Goal: Task Accomplishment & Management: Manage account settings

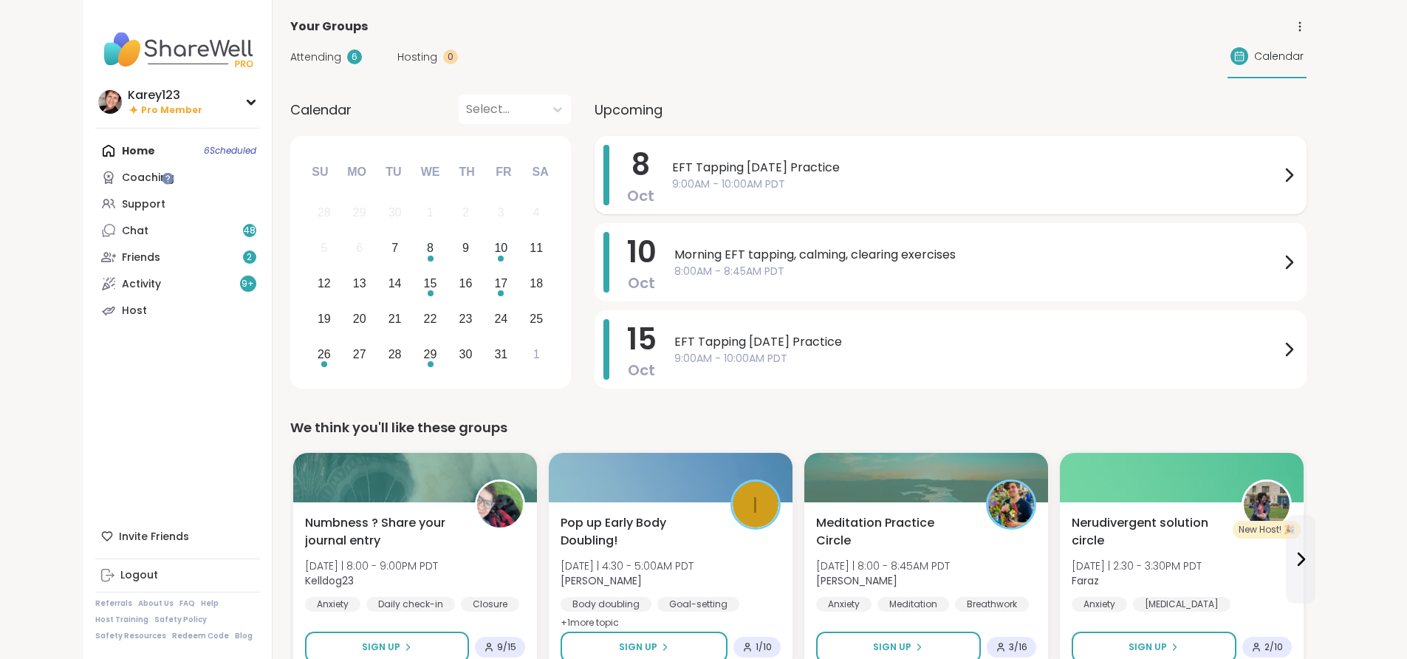
click at [672, 168] on span "EFT Tapping [DATE] Practice" at bounding box center [976, 168] width 608 height 18
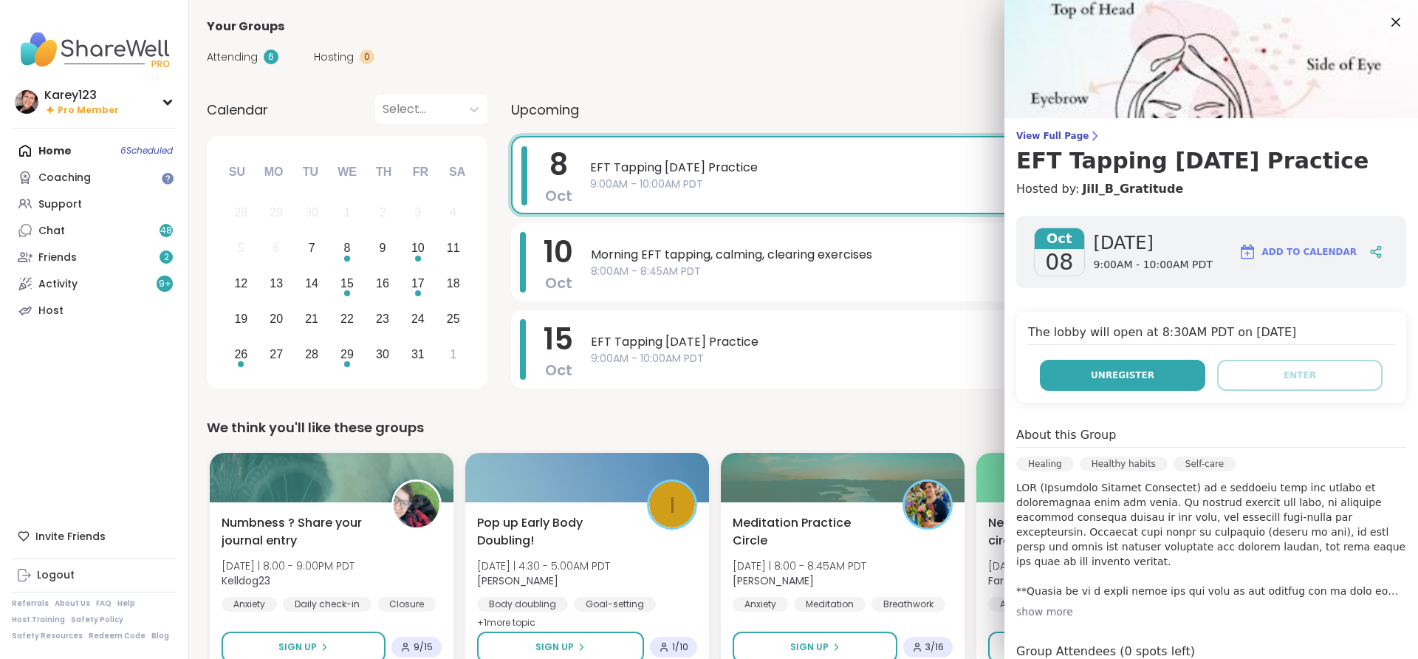
click at [1065, 388] on button "Unregister" at bounding box center [1122, 375] width 165 height 31
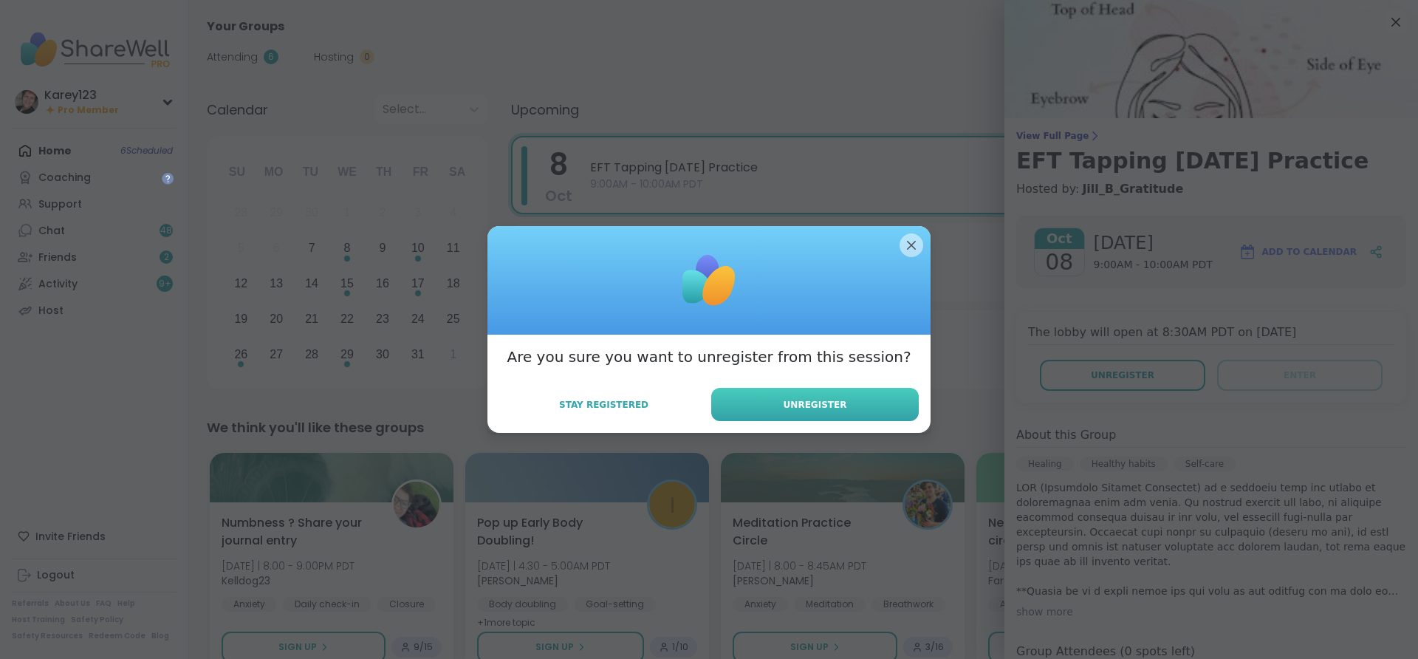
click at [851, 401] on button "Unregister" at bounding box center [815, 404] width 208 height 33
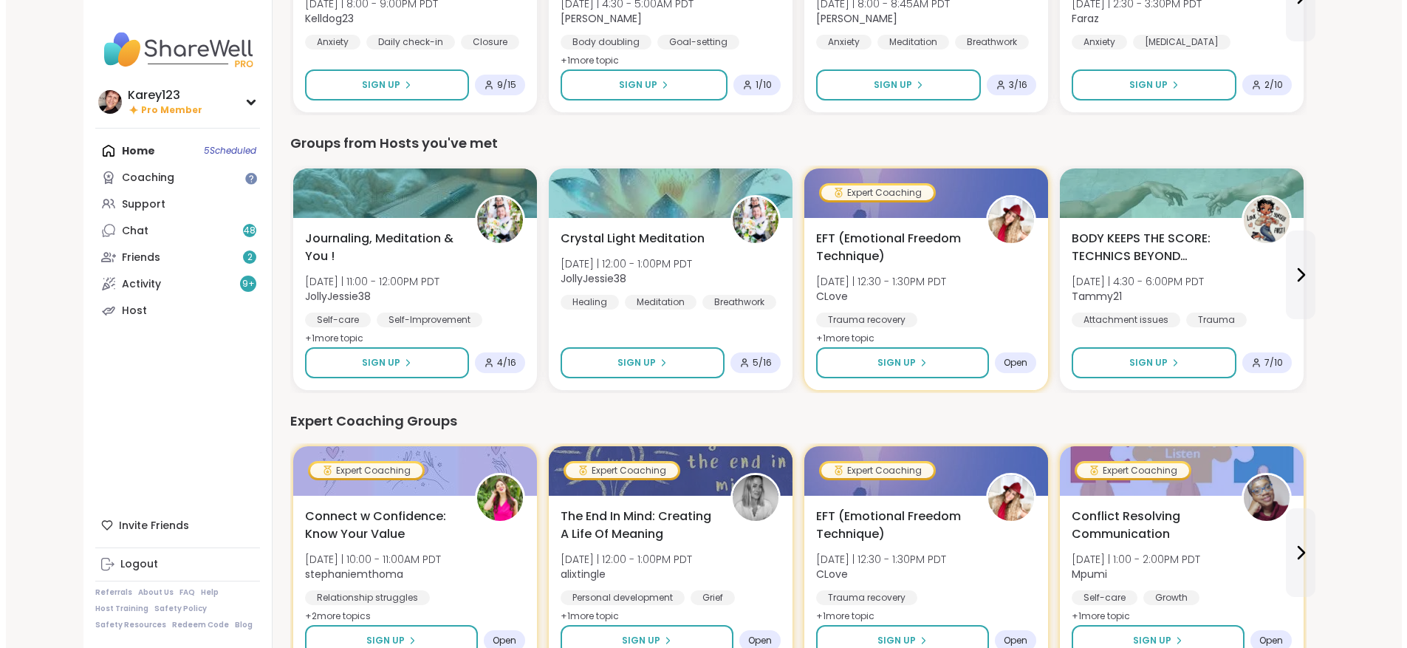
scroll to position [580, 0]
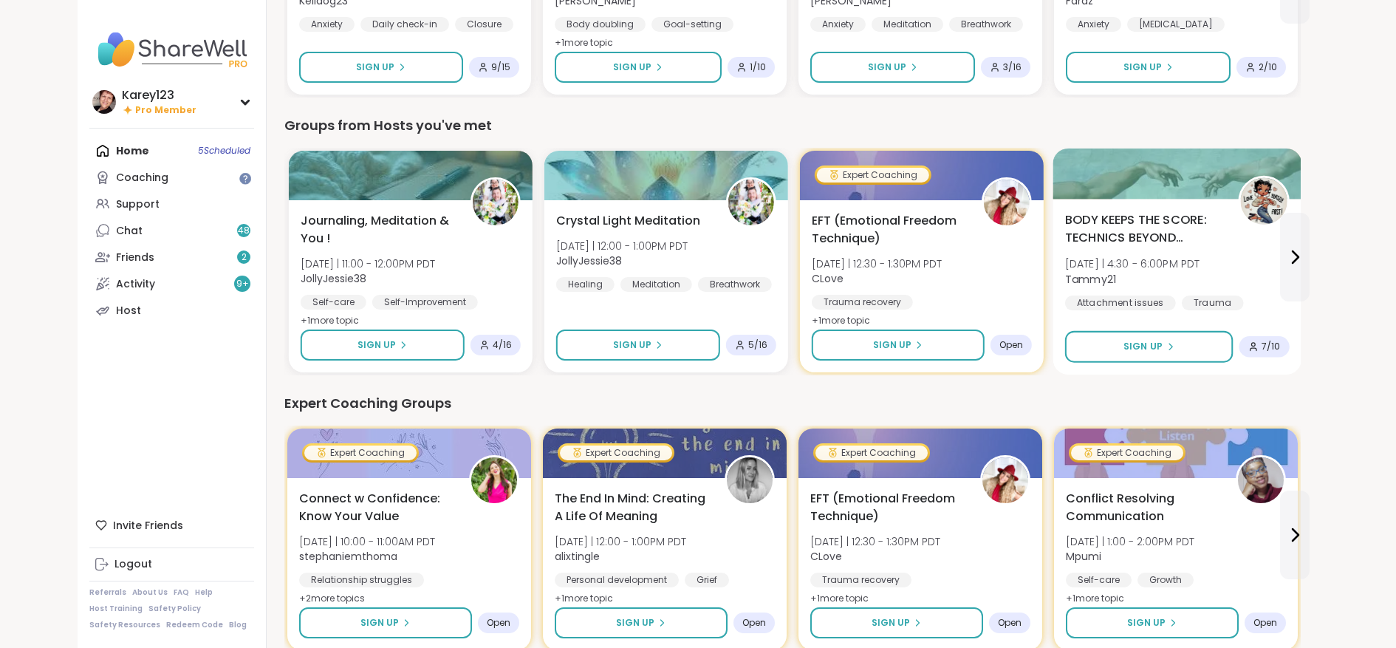
click at [1150, 226] on span "BODY KEEPS THE SCORE: TECHNICS BEYOND TRAUMA" at bounding box center [1143, 229] width 157 height 36
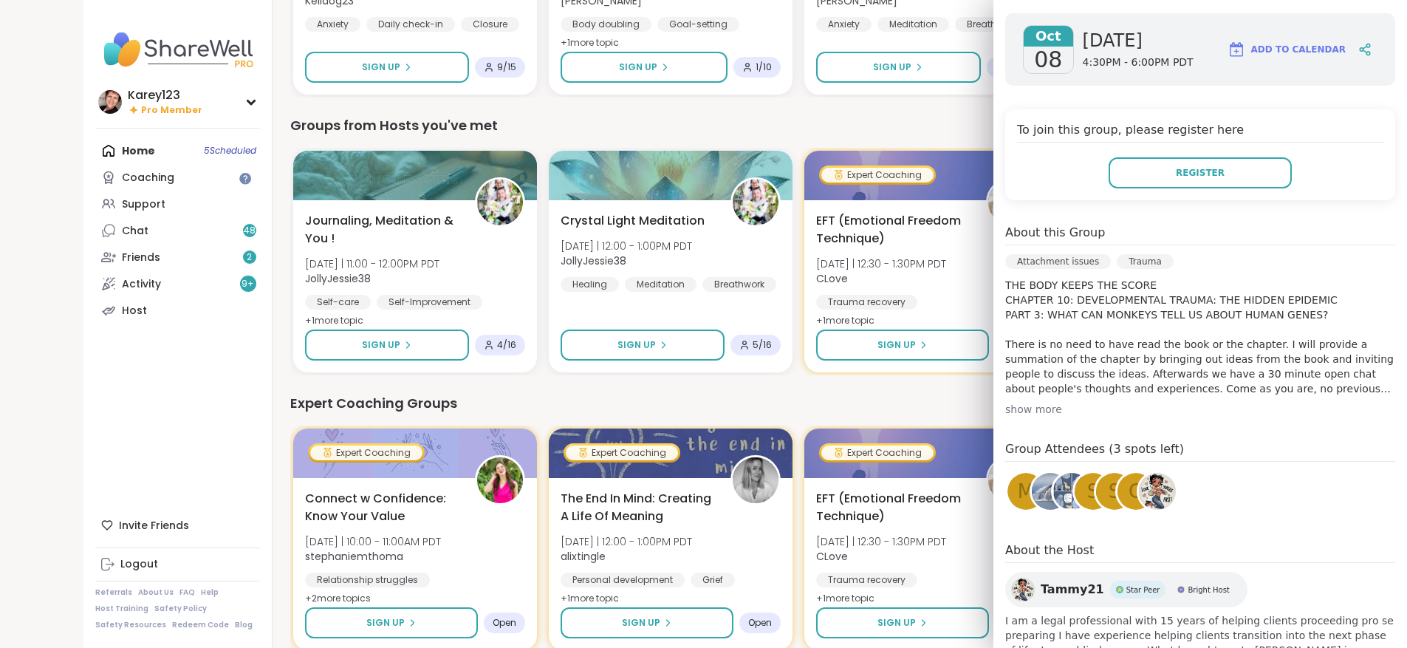
scroll to position [231, 0]
click at [1090, 409] on div "show more" at bounding box center [1200, 407] width 390 height 15
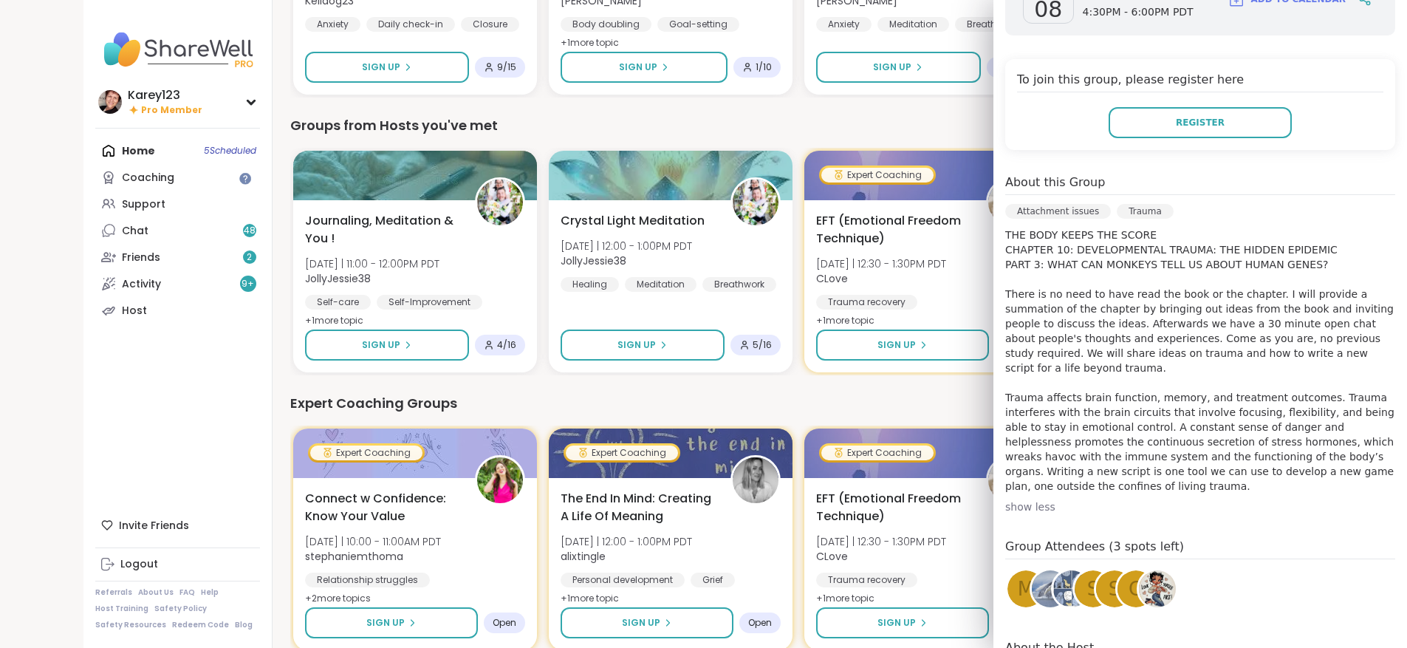
scroll to position [437, 0]
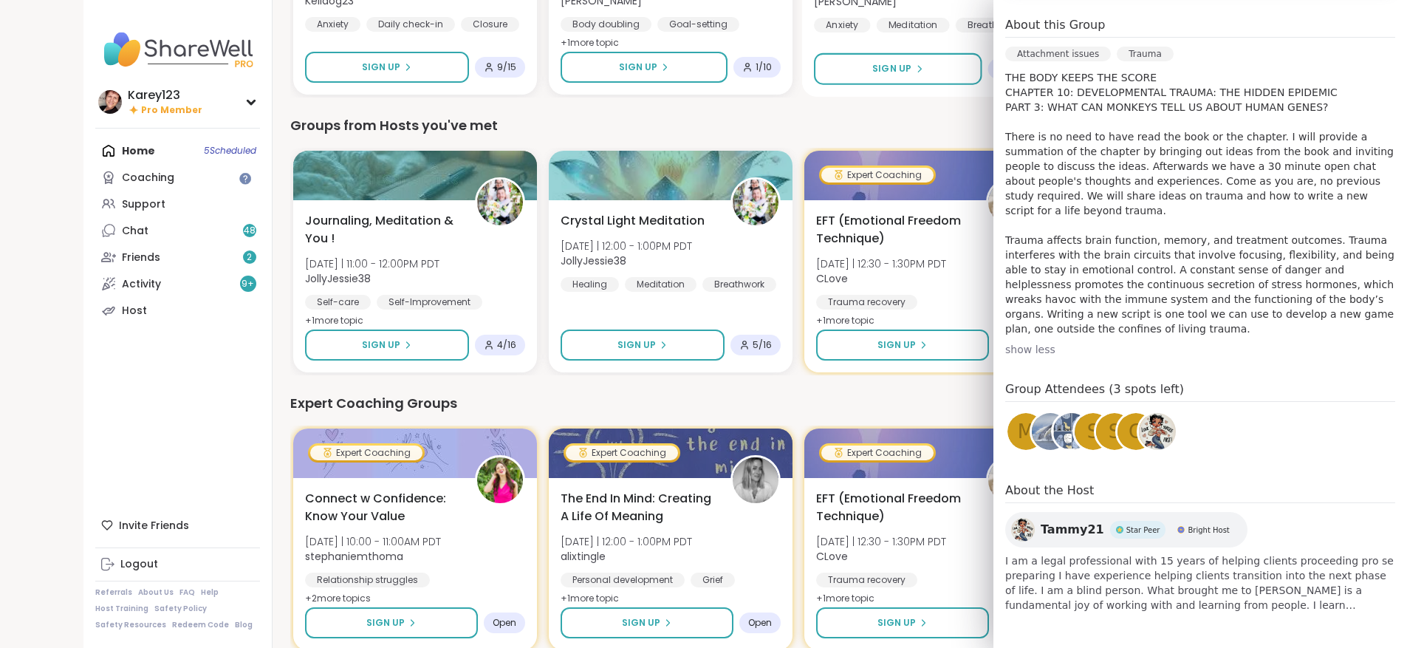
click at [963, 32] on div "Meditation Practice Circle [DATE] | 8:00 - 8:45AM PDT [PERSON_NAME] Meditation …" at bounding box center [926, 9] width 249 height 176
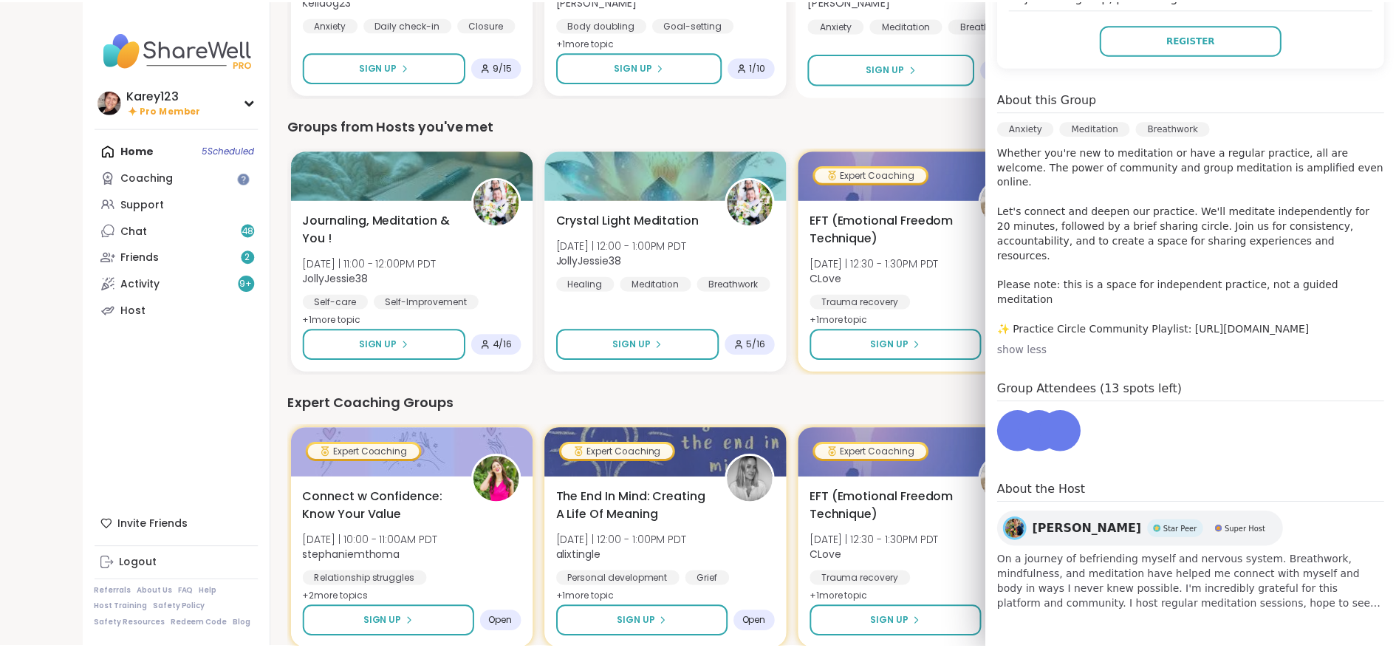
scroll to position [307, 0]
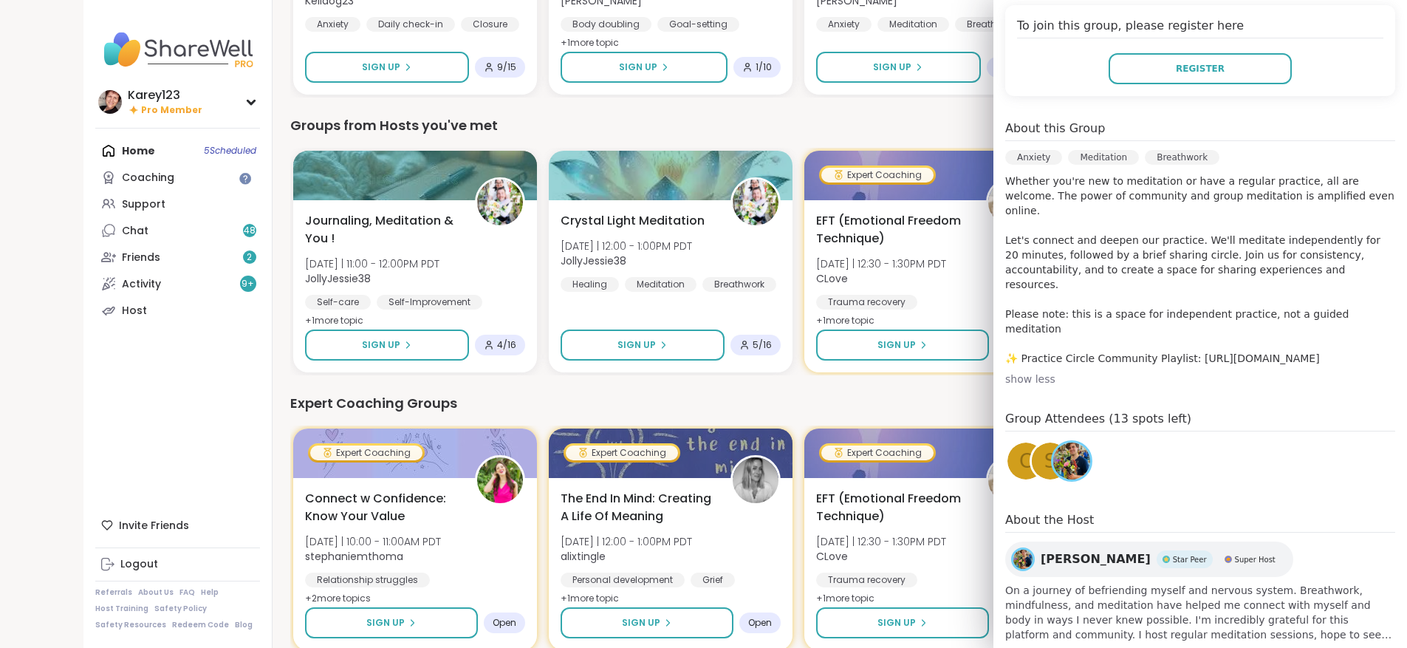
click at [1365, 10] on div "To join this group, please register here Register" at bounding box center [1200, 50] width 390 height 91
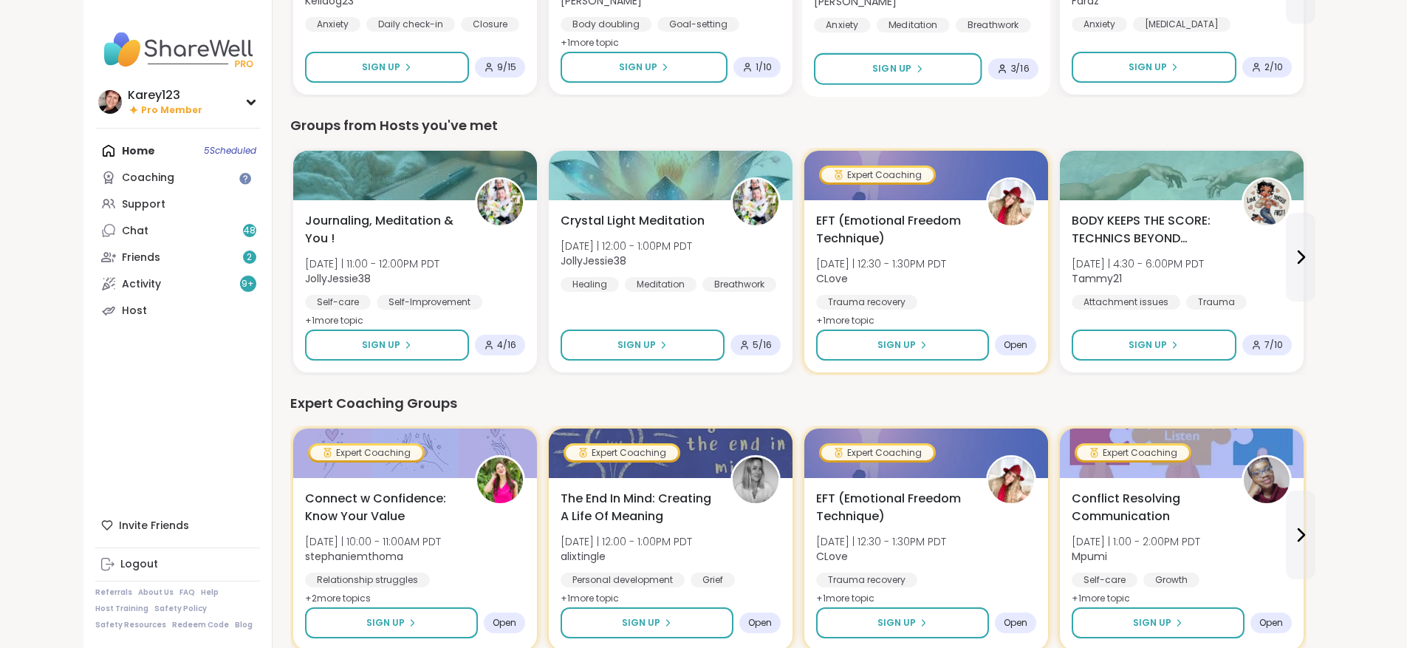
click at [961, 27] on div "Meditation Practice Circle [DATE] | 8:00 - 8:45AM PDT [PERSON_NAME] Meditation …" at bounding box center [926, 9] width 249 height 176
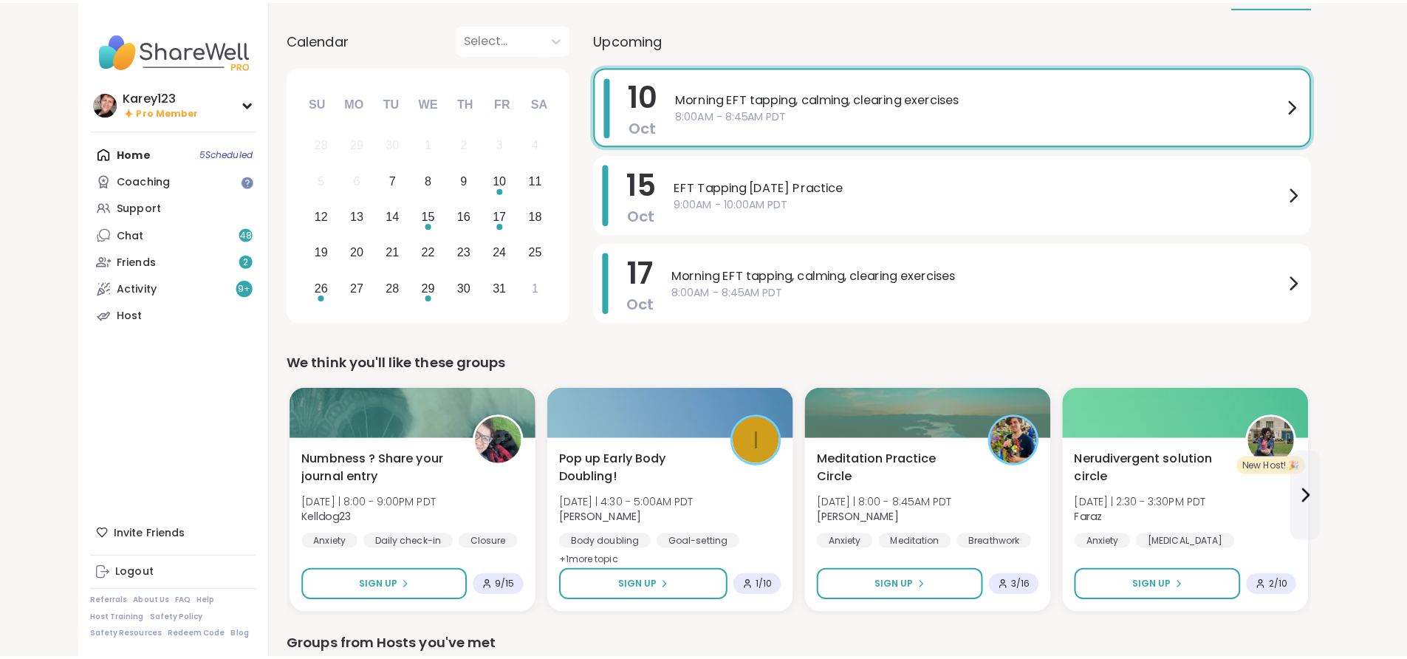
scroll to position [0, 0]
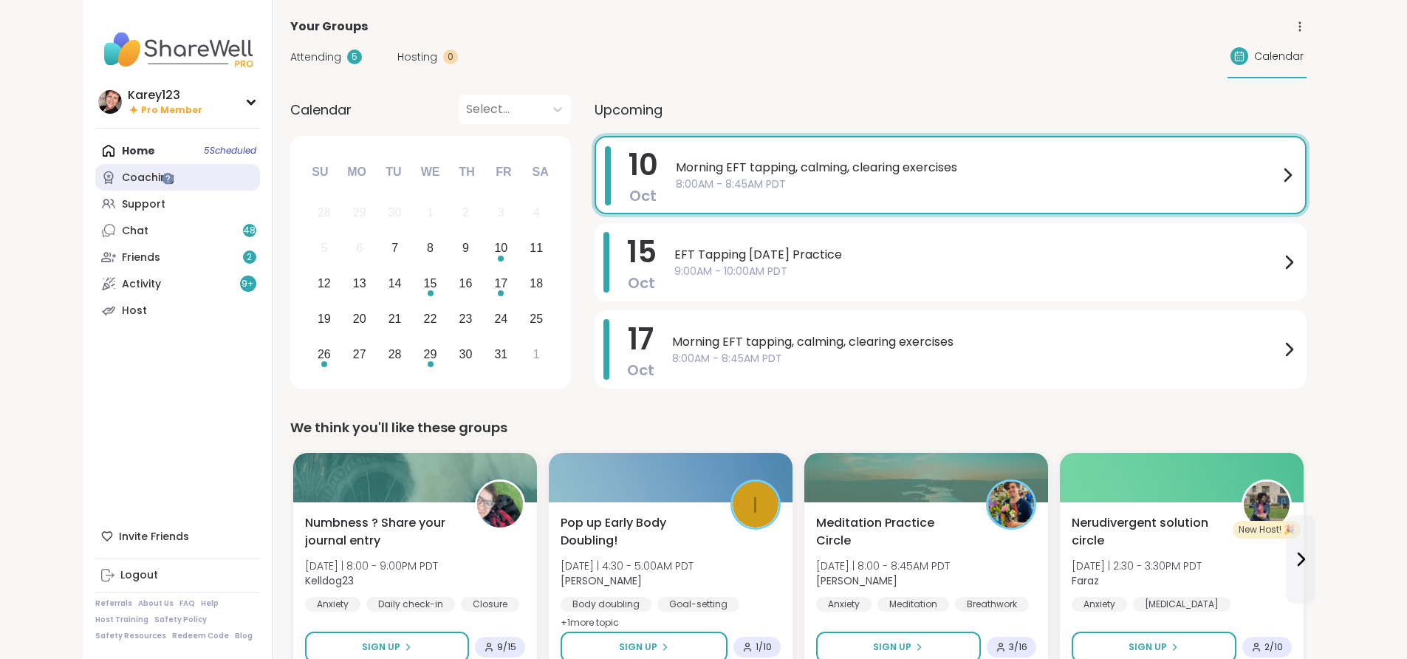
click at [122, 179] on div "Coaching" at bounding box center [148, 178] width 52 height 15
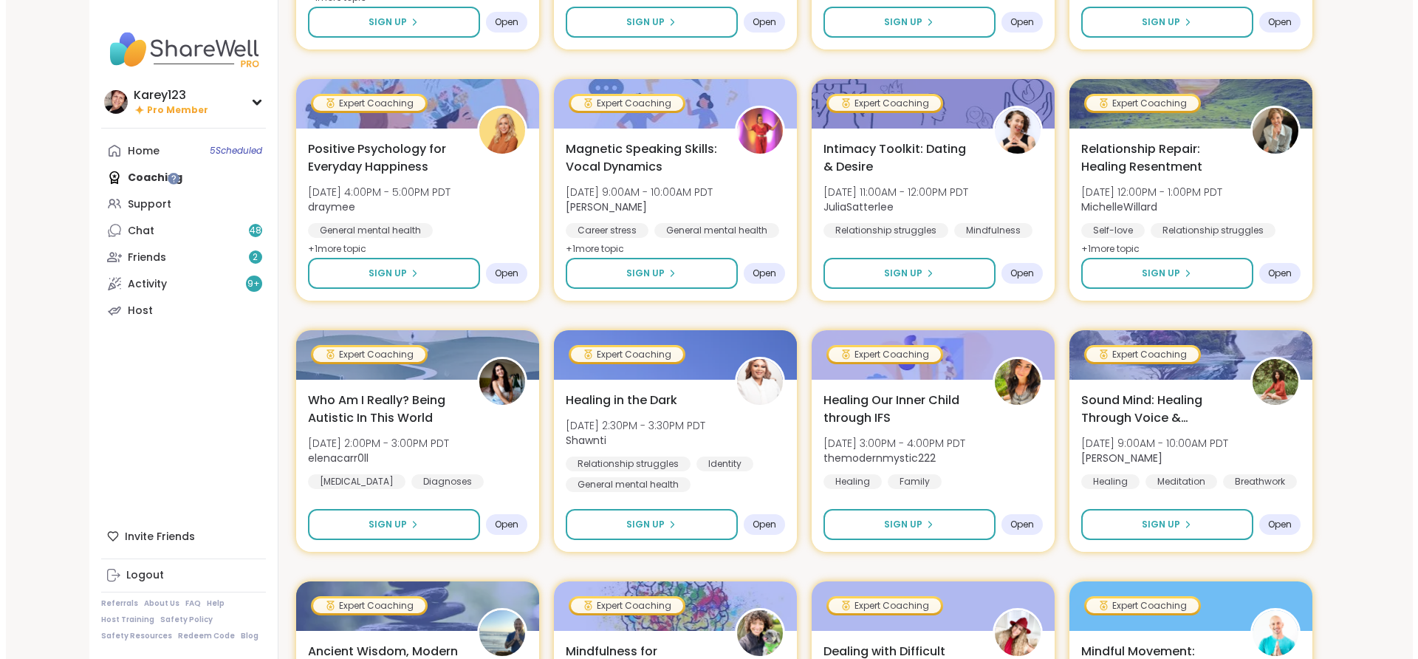
scroll to position [402, 0]
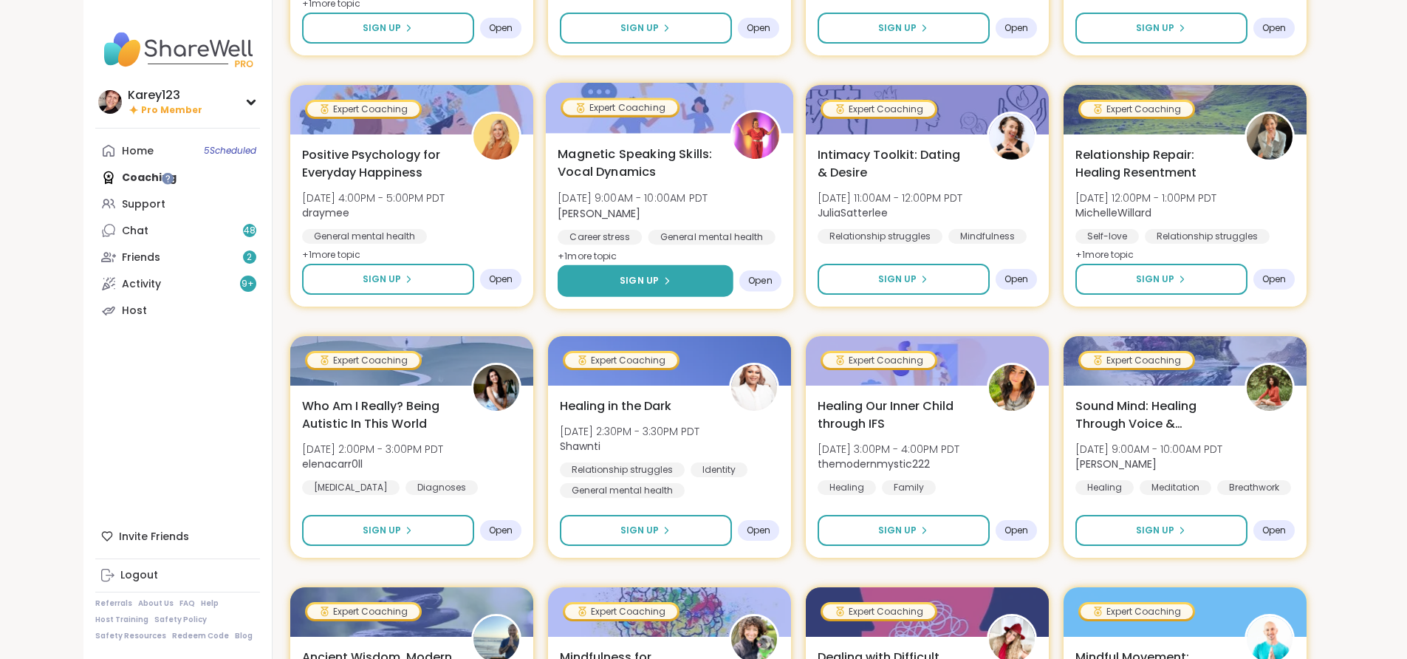
click at [656, 281] on button "Sign Up" at bounding box center [646, 281] width 176 height 32
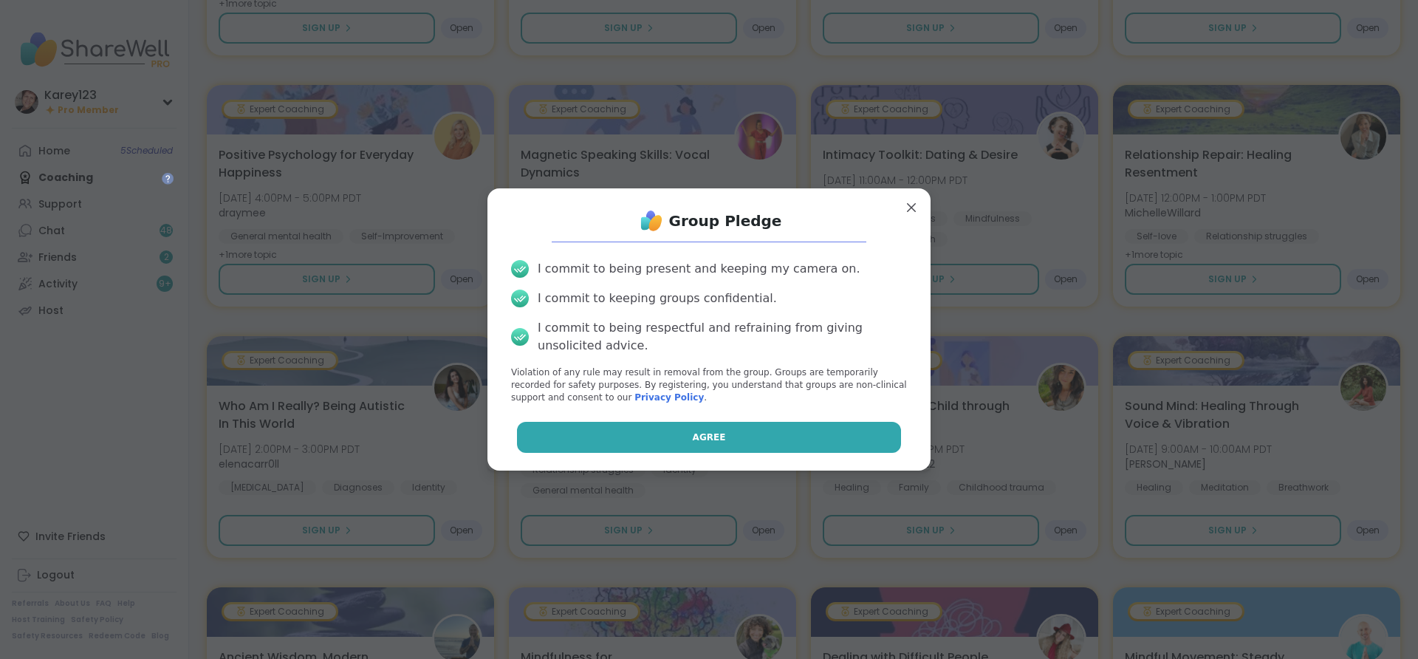
click at [693, 437] on span "Agree" at bounding box center [709, 437] width 33 height 13
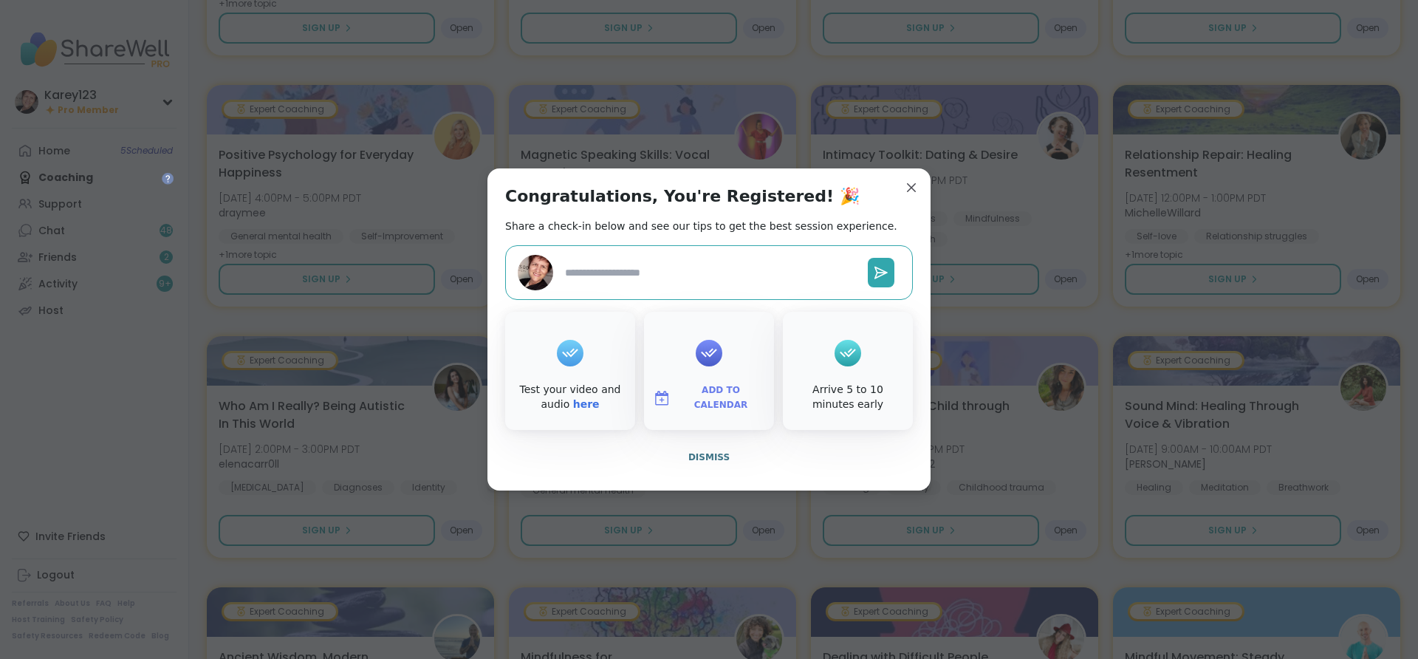
type textarea "*"
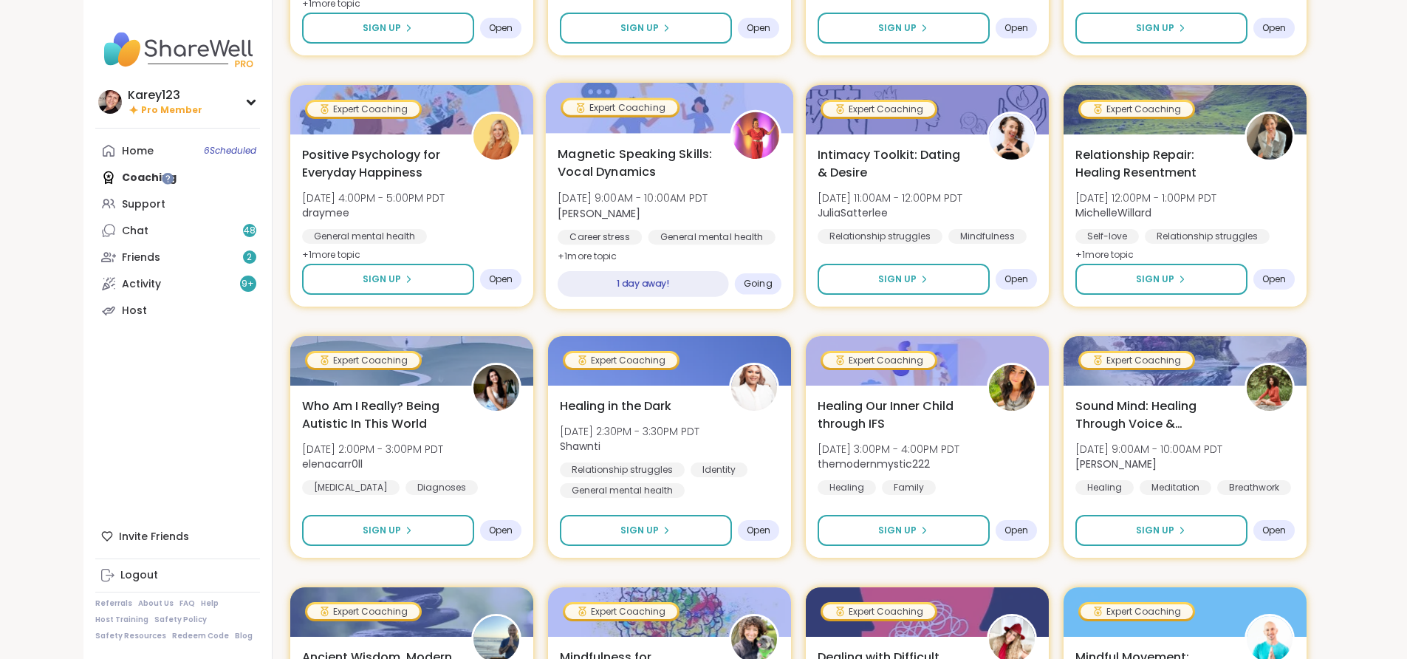
click at [635, 284] on div "1 day away!" at bounding box center [643, 284] width 171 height 26
drag, startPoint x: 635, startPoint y: 284, endPoint x: 623, endPoint y: 281, distance: 12.4
click at [635, 284] on div "1 day away!" at bounding box center [643, 284] width 171 height 26
click at [772, 284] on div "Going" at bounding box center [757, 283] width 47 height 21
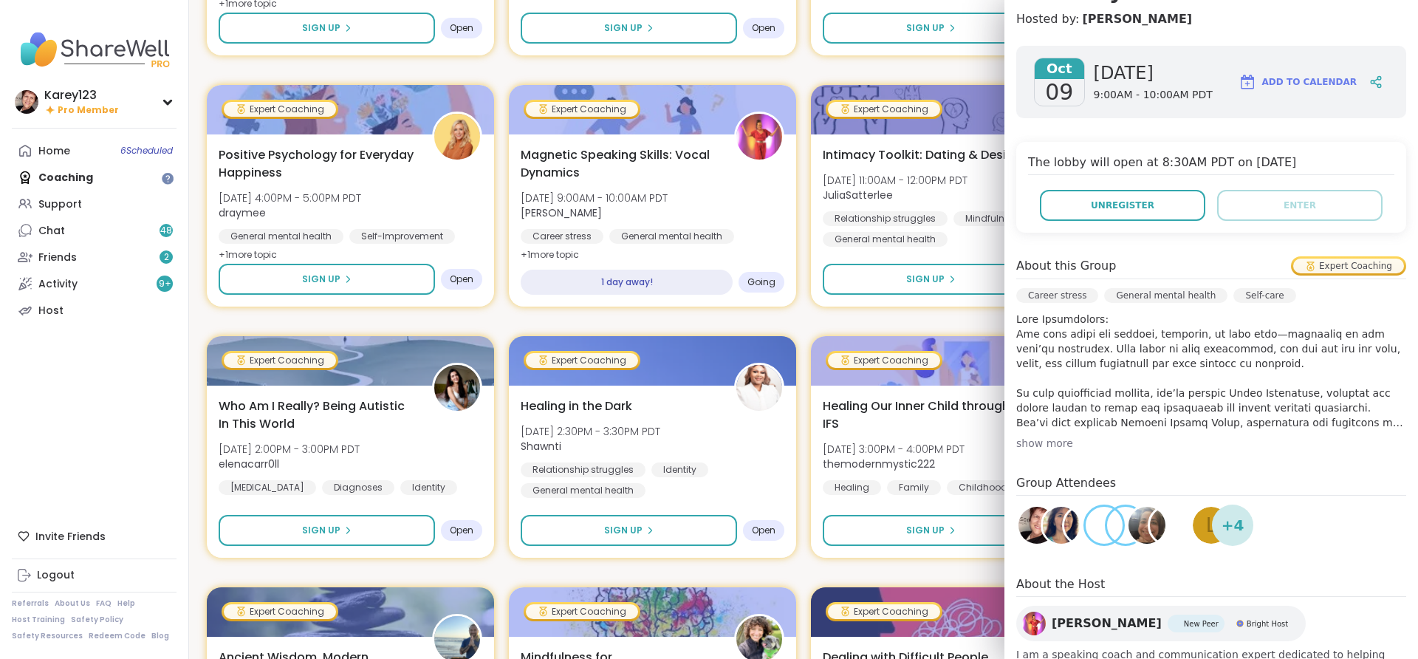
scroll to position [199, 0]
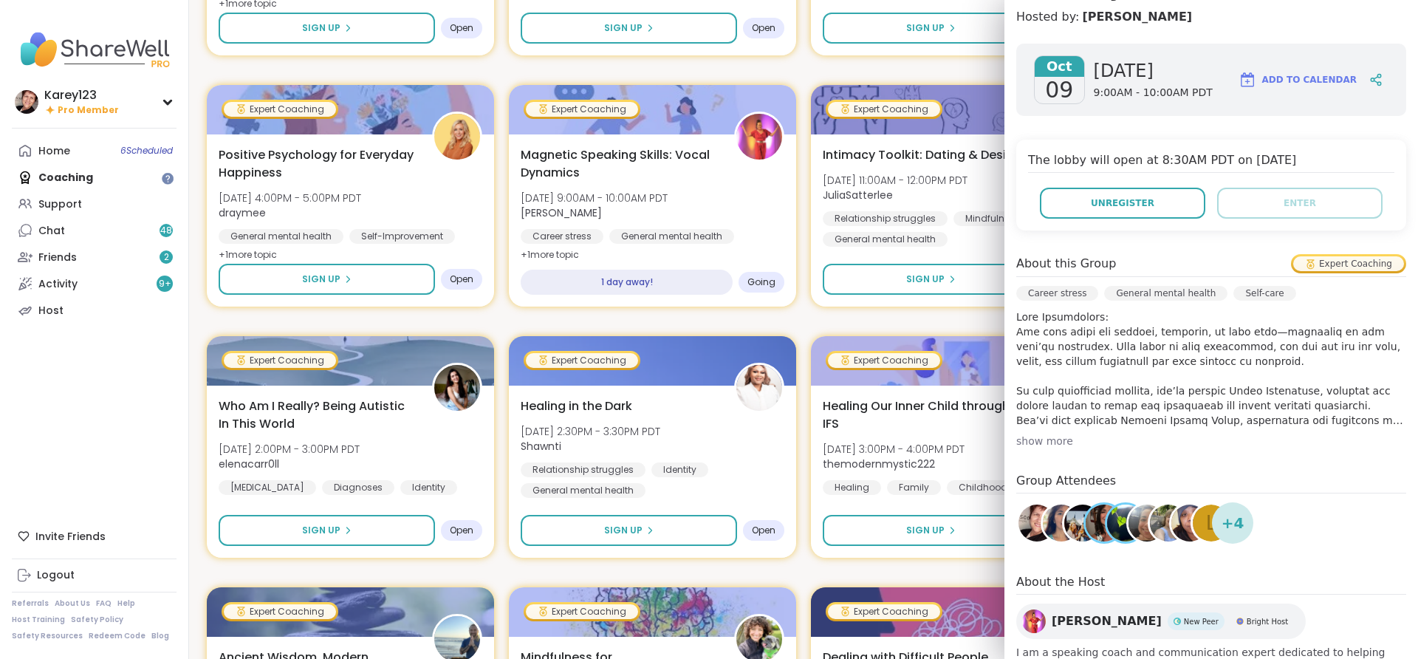
click at [1371, 425] on p at bounding box center [1212, 369] width 390 height 118
click at [1039, 440] on div "show more" at bounding box center [1212, 441] width 390 height 15
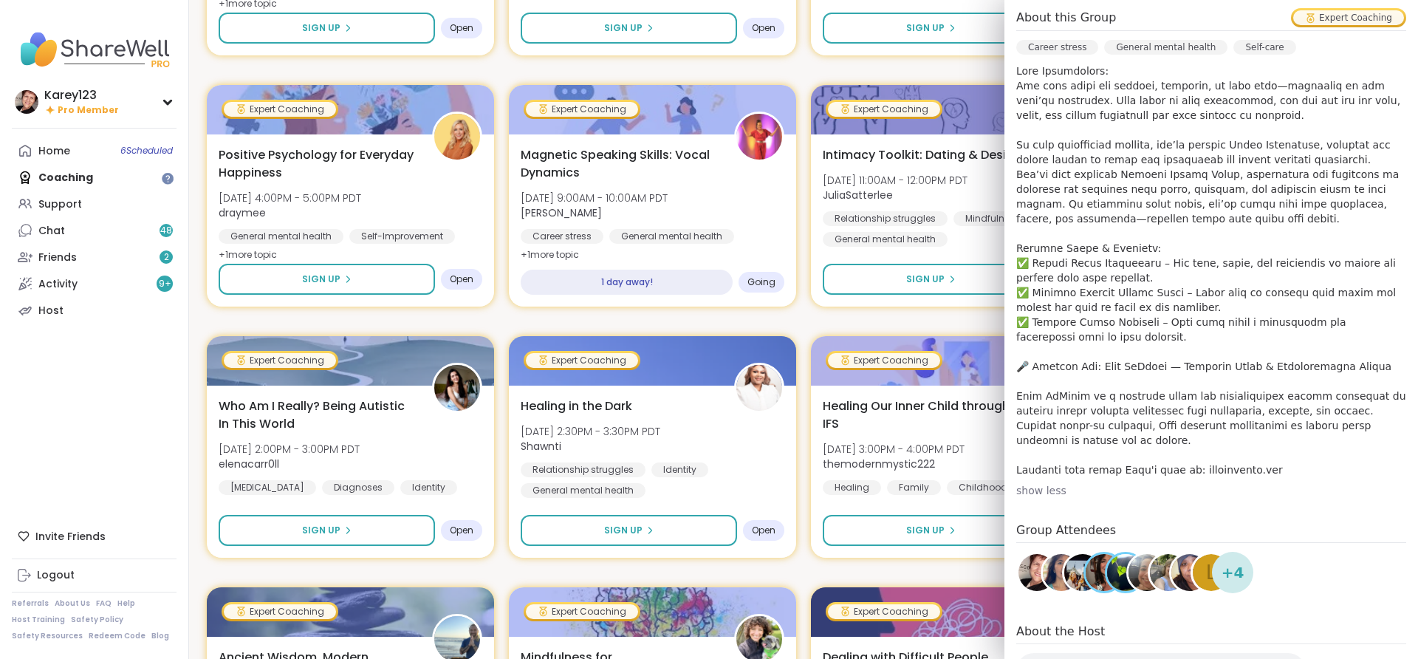
scroll to position [508, 0]
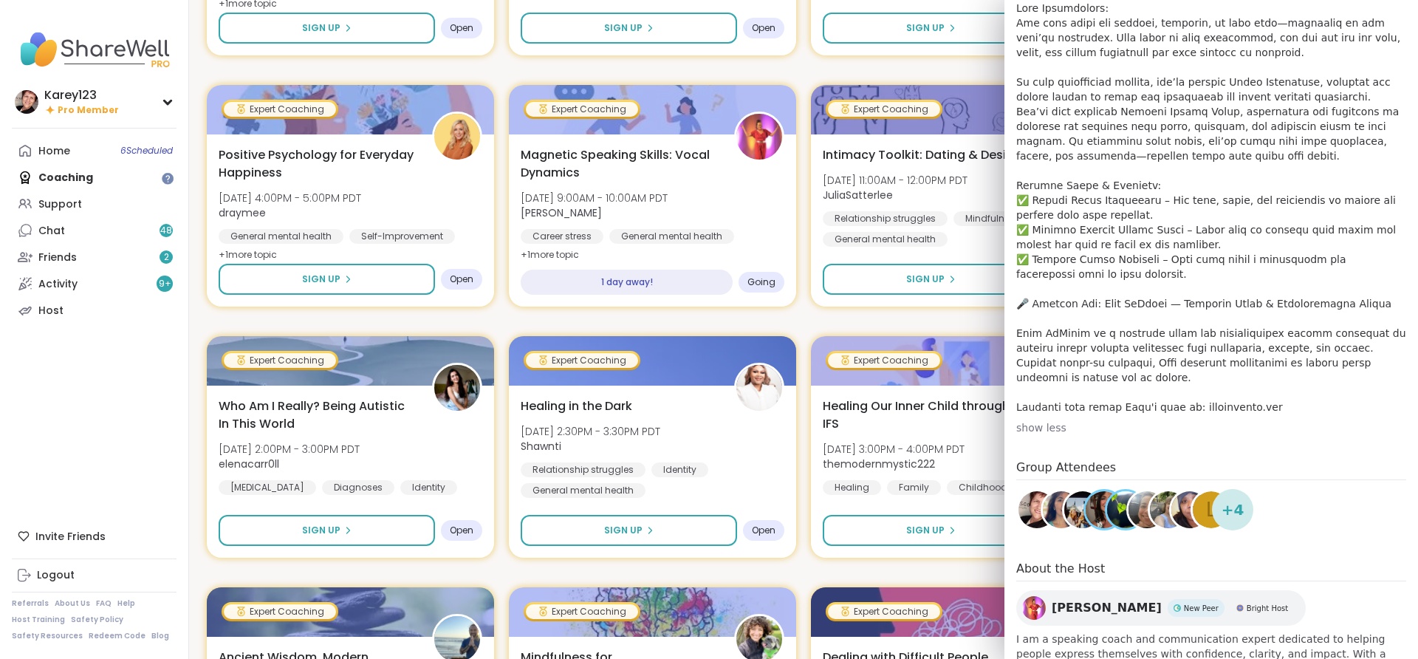
click at [1199, 377] on p at bounding box center [1212, 208] width 390 height 414
click at [1194, 442] on div "[DATE] [DATE] 9:00AM - 10:00AM PDT Add to Calendar The lobby will open at 8:30A…" at bounding box center [1212, 220] width 414 height 994
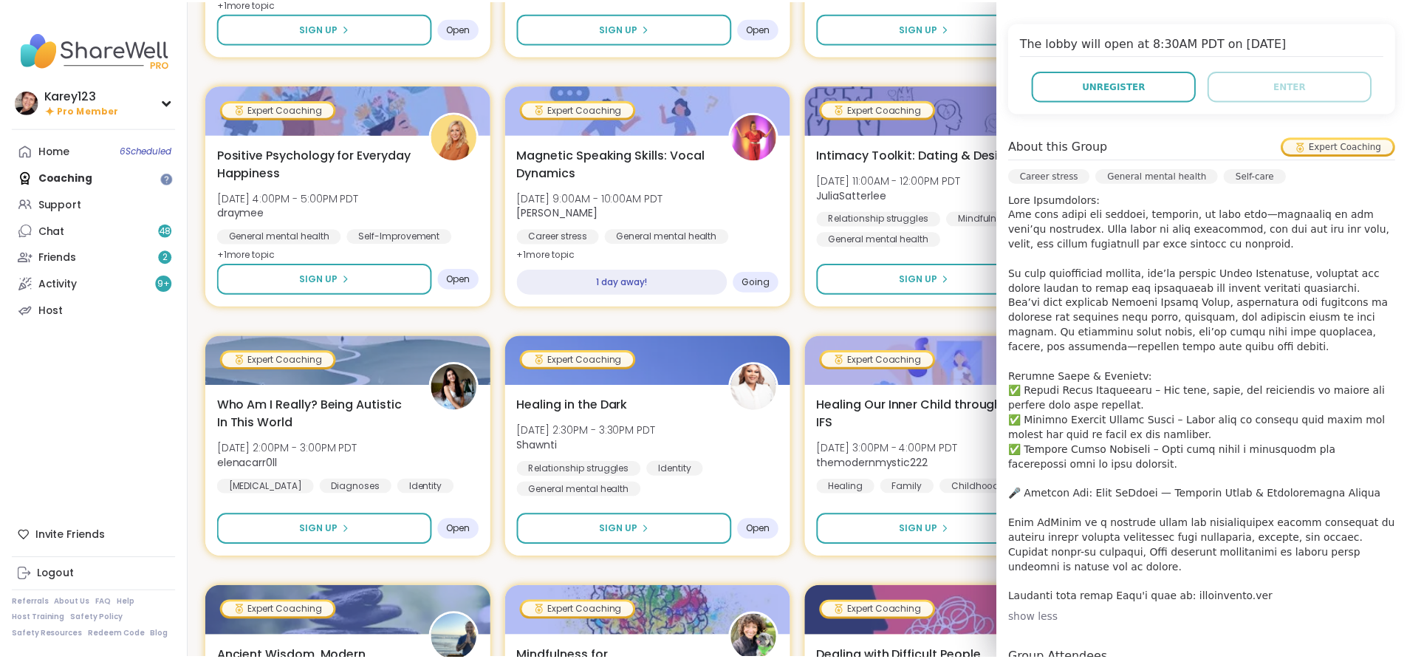
scroll to position [0, 0]
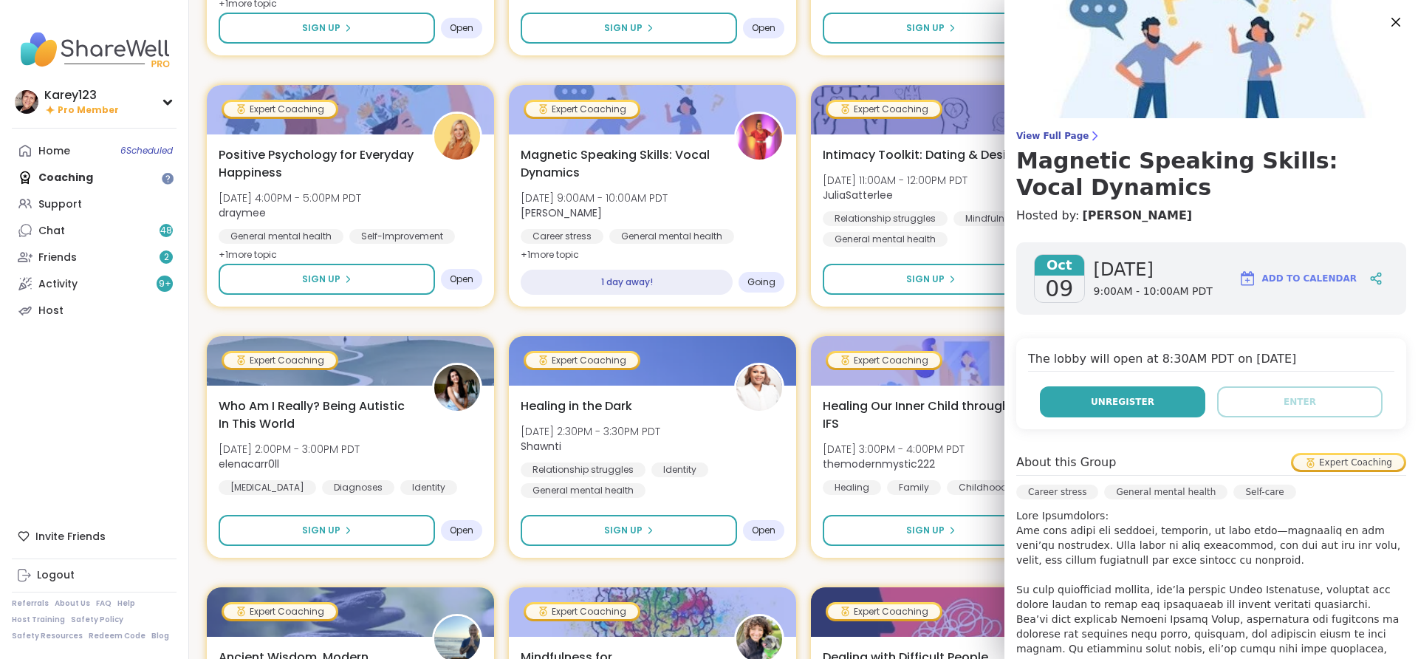
click at [1113, 401] on span "Unregister" at bounding box center [1123, 401] width 64 height 13
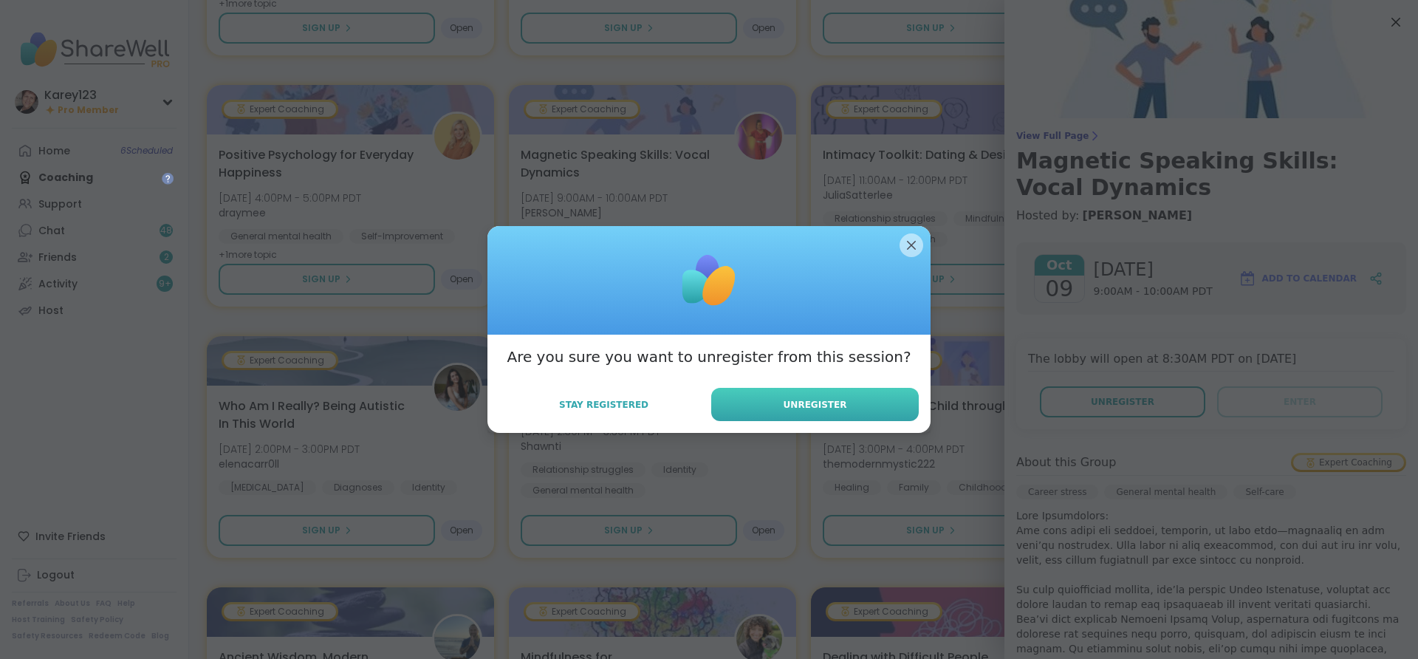
click at [795, 399] on span "Unregister" at bounding box center [816, 404] width 64 height 13
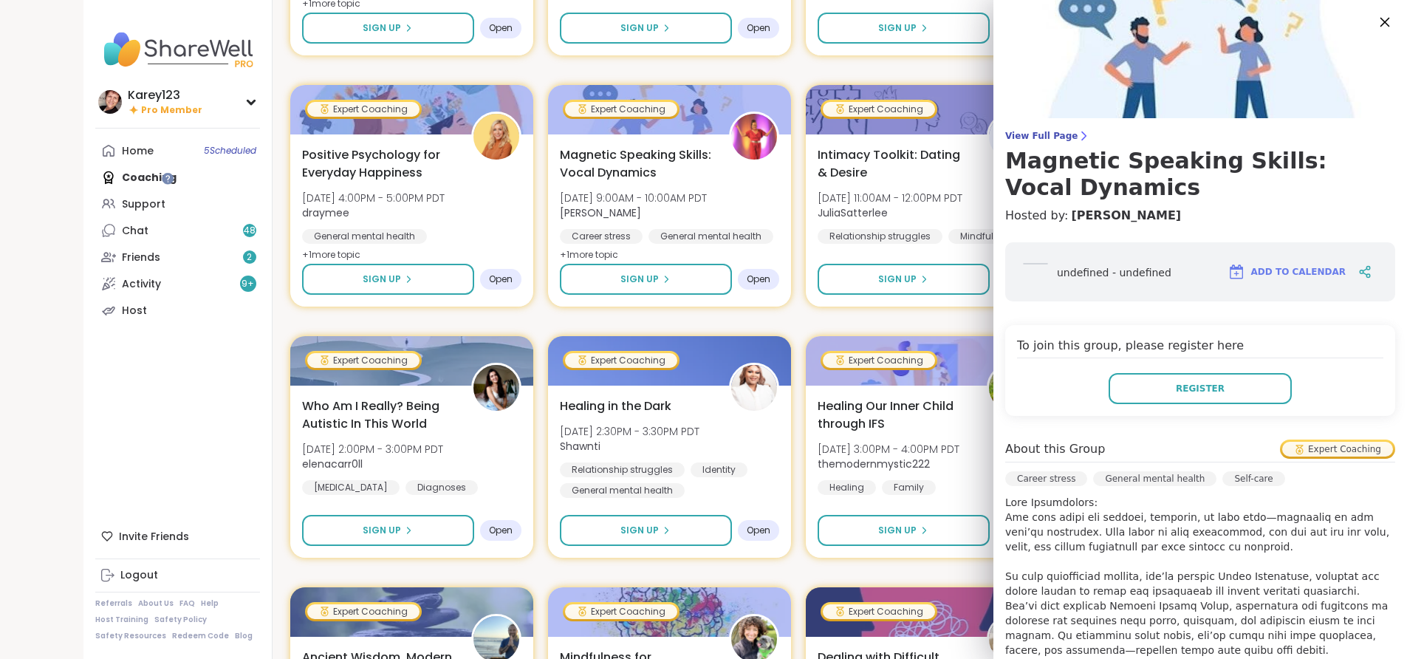
click at [1376, 18] on icon at bounding box center [1385, 22] width 18 height 18
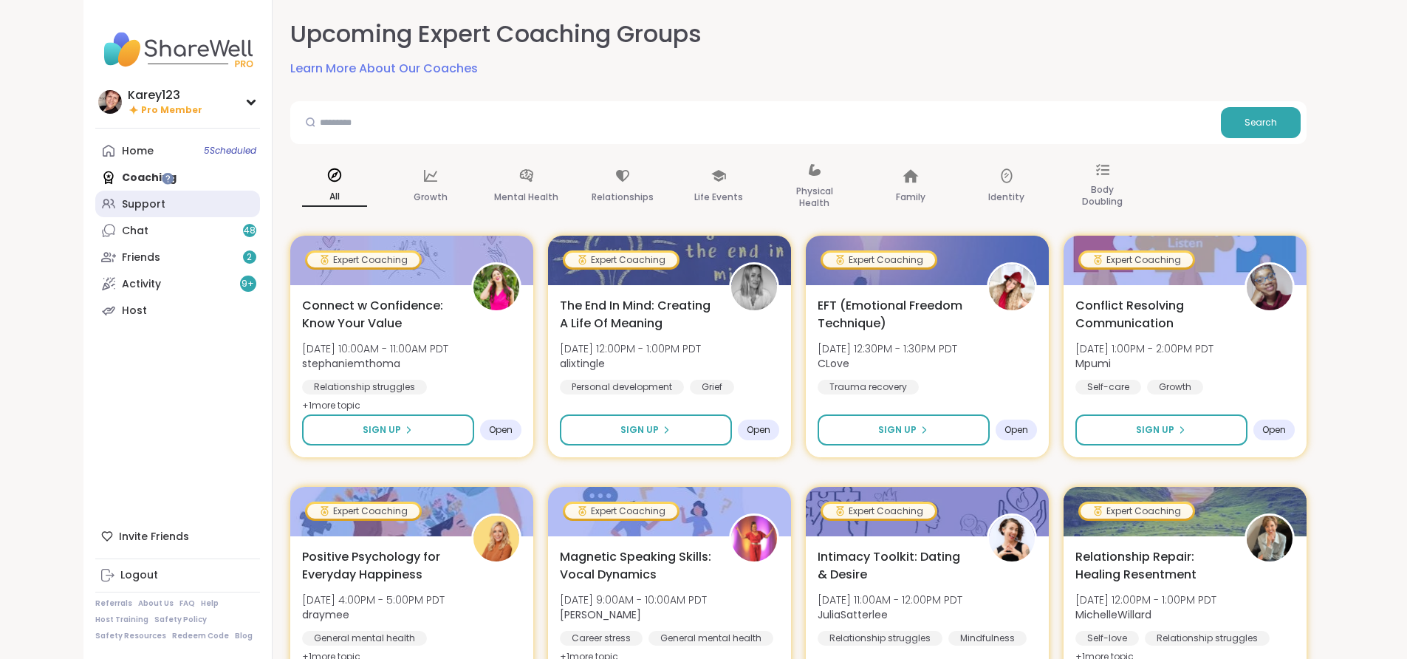
click at [122, 199] on div "Support" at bounding box center [144, 204] width 44 height 15
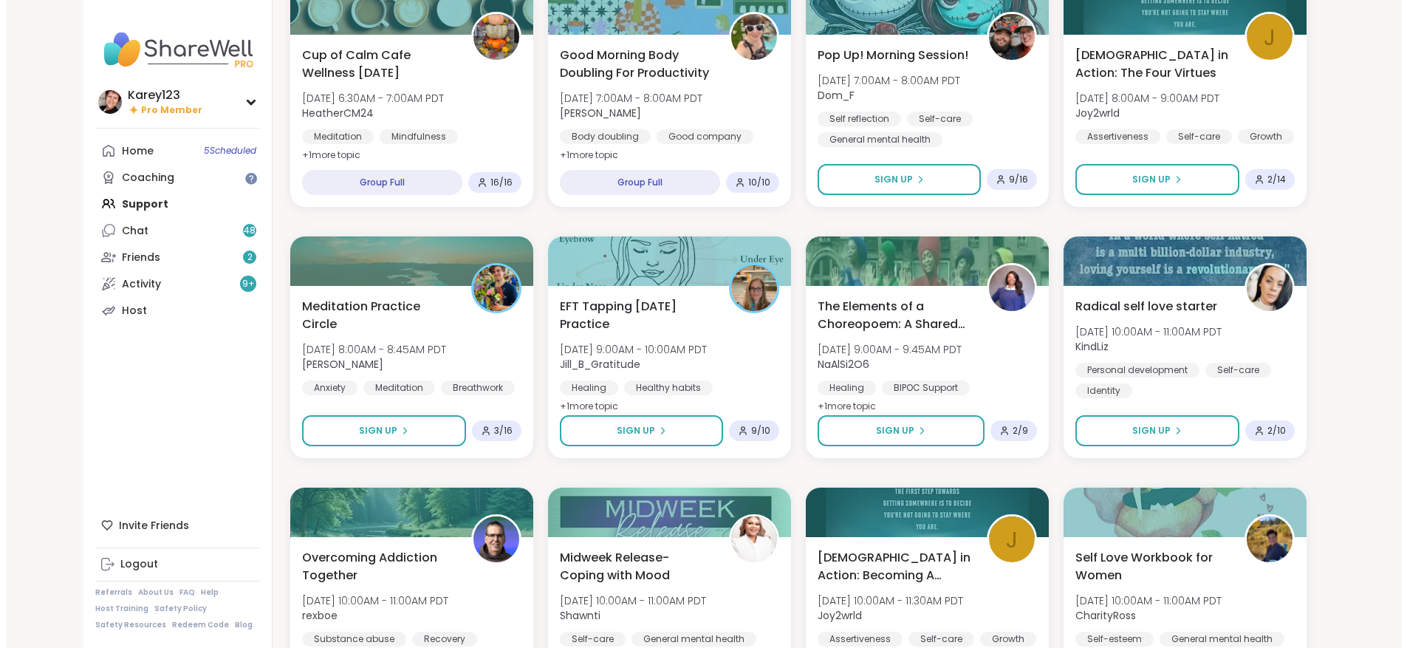
scroll to position [870, 0]
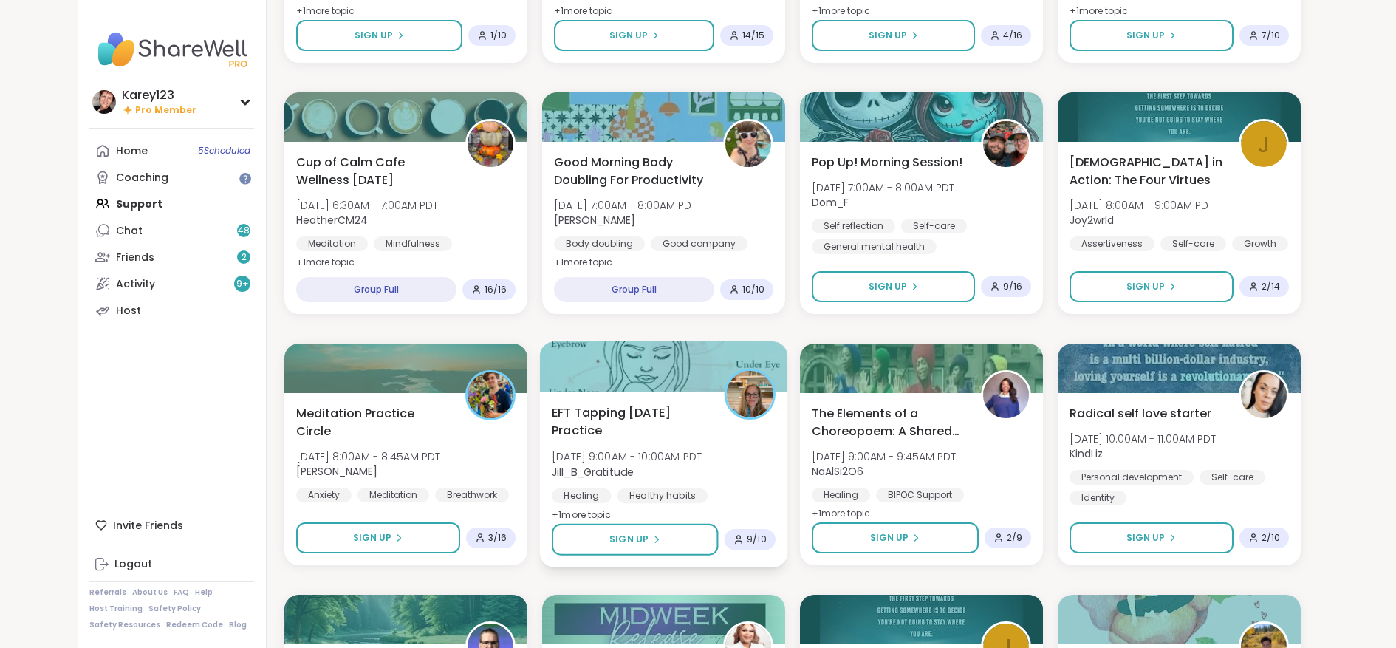
click at [646, 369] on div at bounding box center [664, 366] width 248 height 50
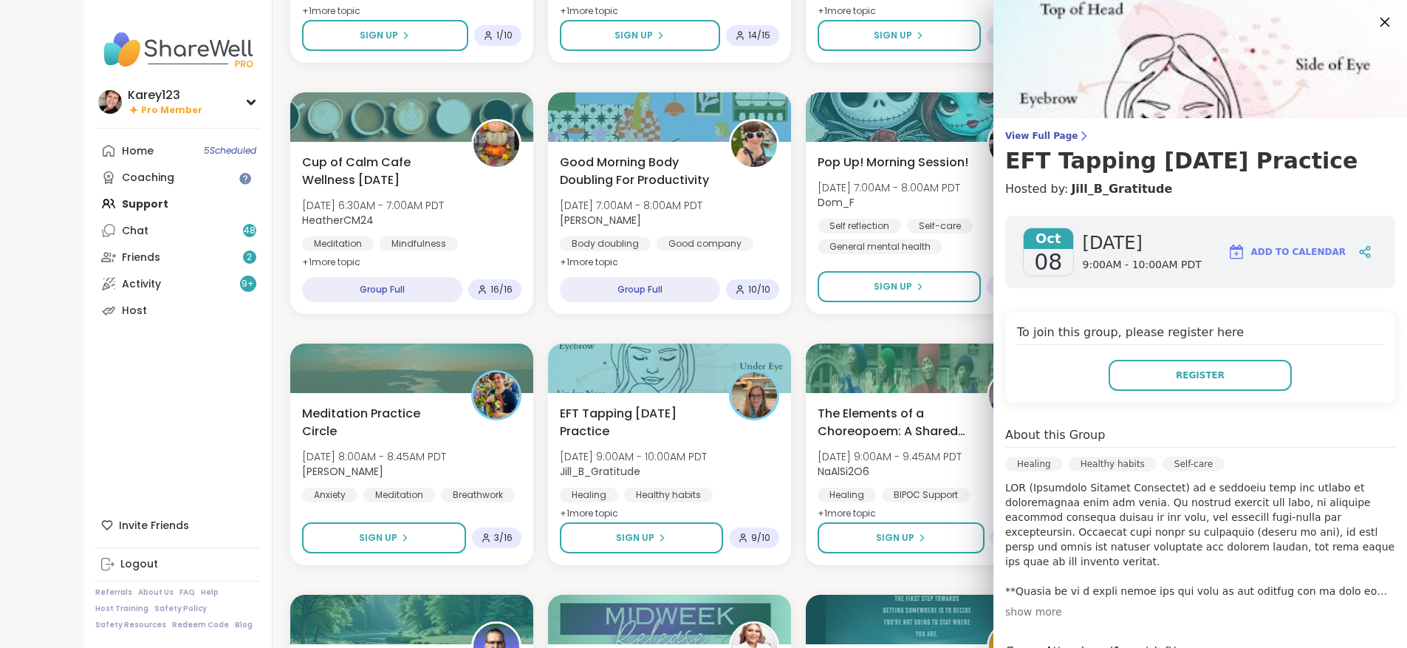
click at [1381, 18] on icon at bounding box center [1386, 23] width 10 height 10
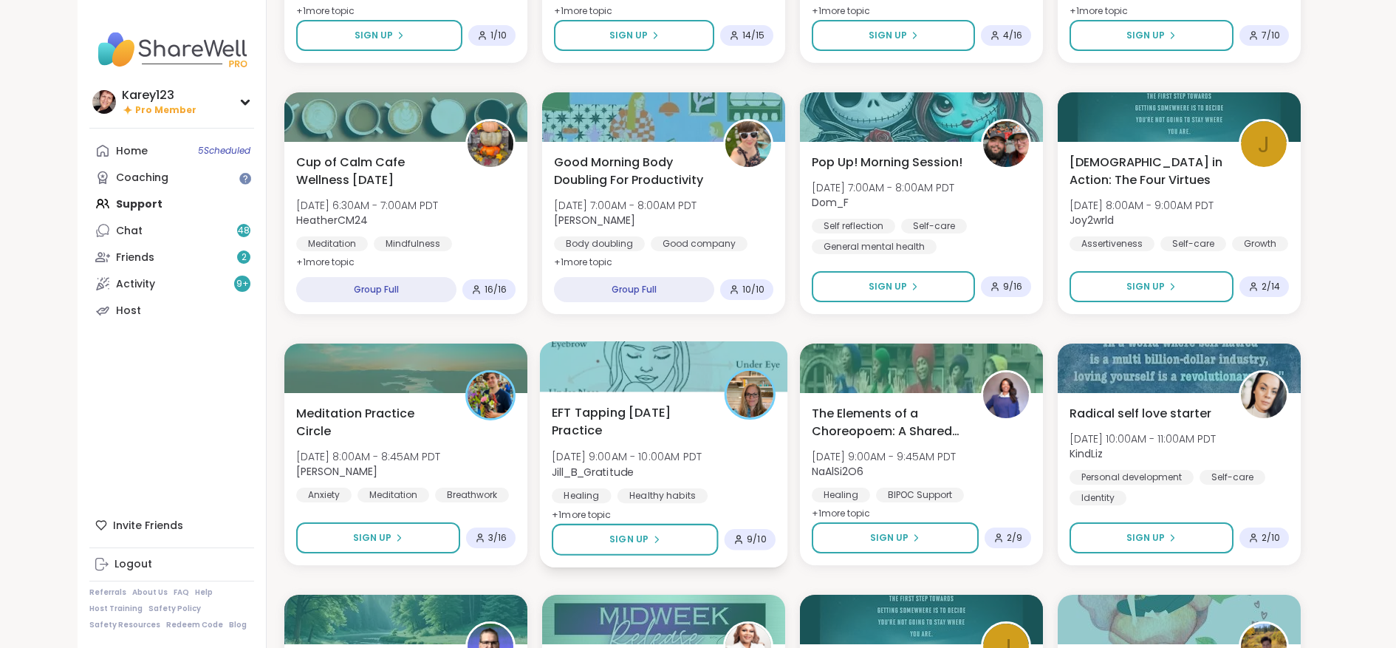
click at [578, 413] on span "EFT Tapping [DATE] Practice" at bounding box center [630, 421] width 156 height 36
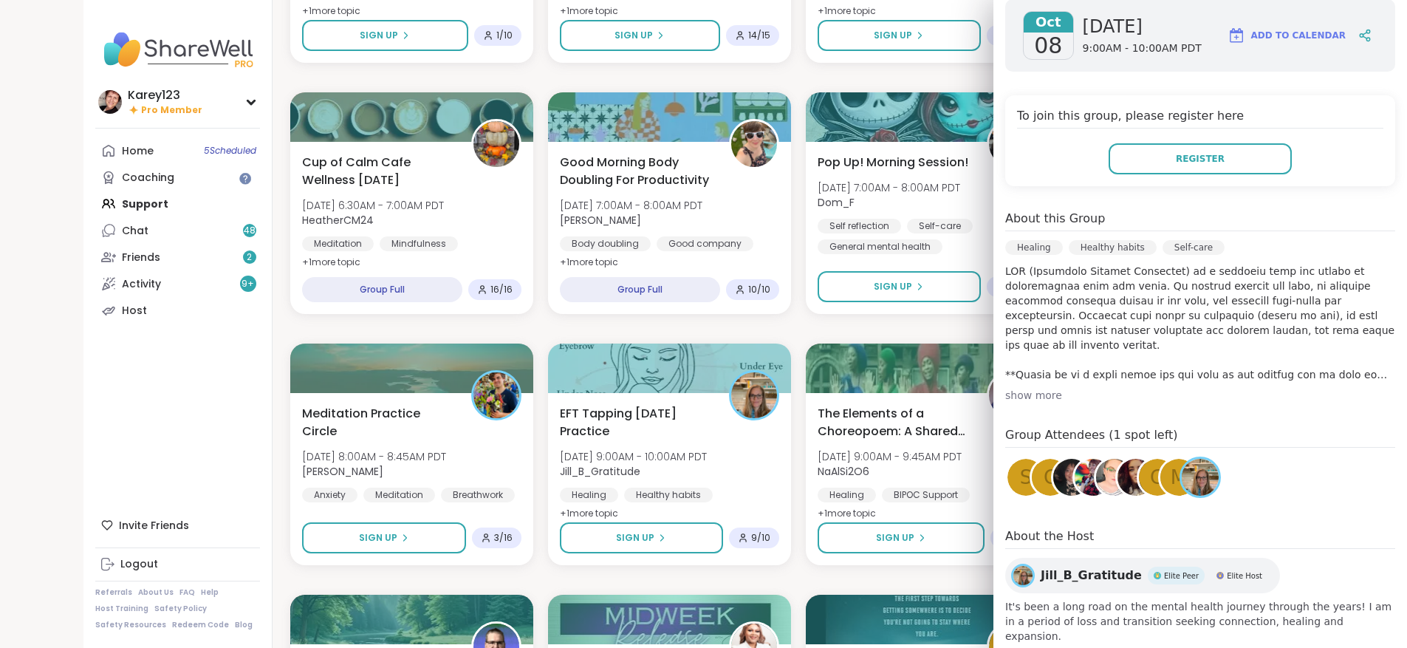
scroll to position [233, 0]
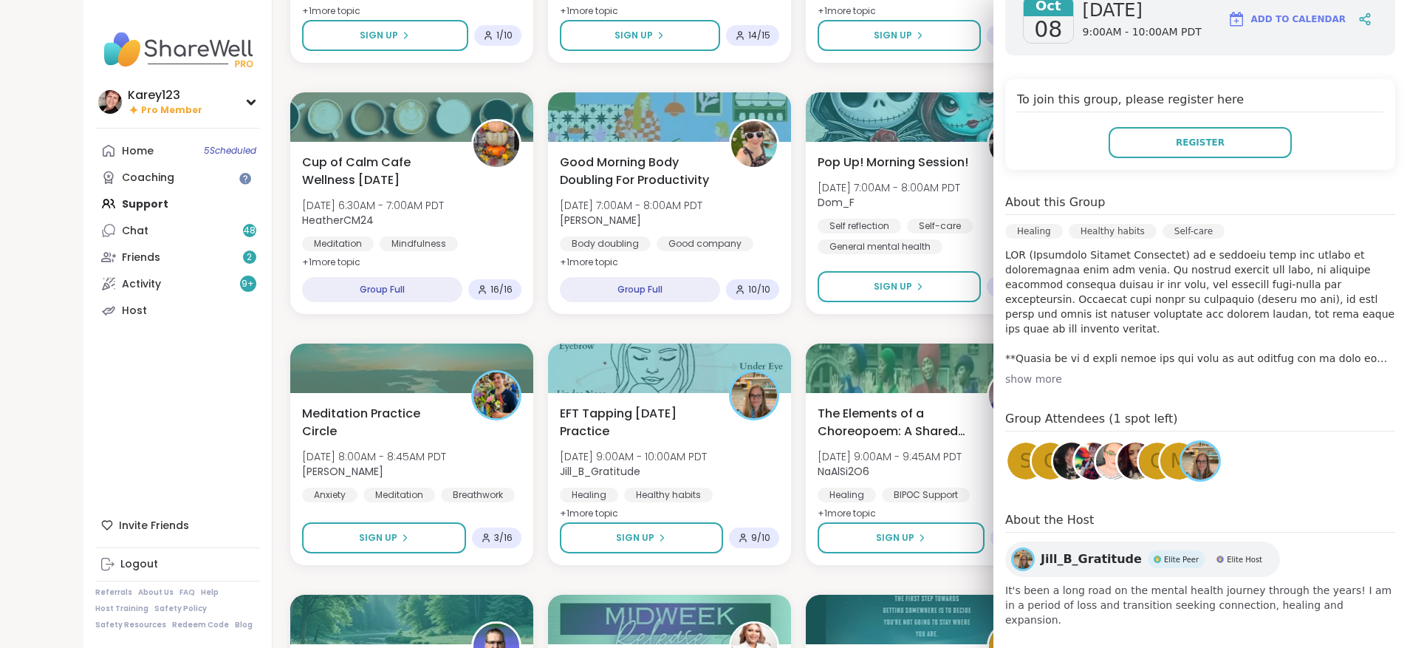
click at [1340, 607] on span "It's been a long road on the mental health journey through the years! I am in a…" at bounding box center [1200, 605] width 390 height 44
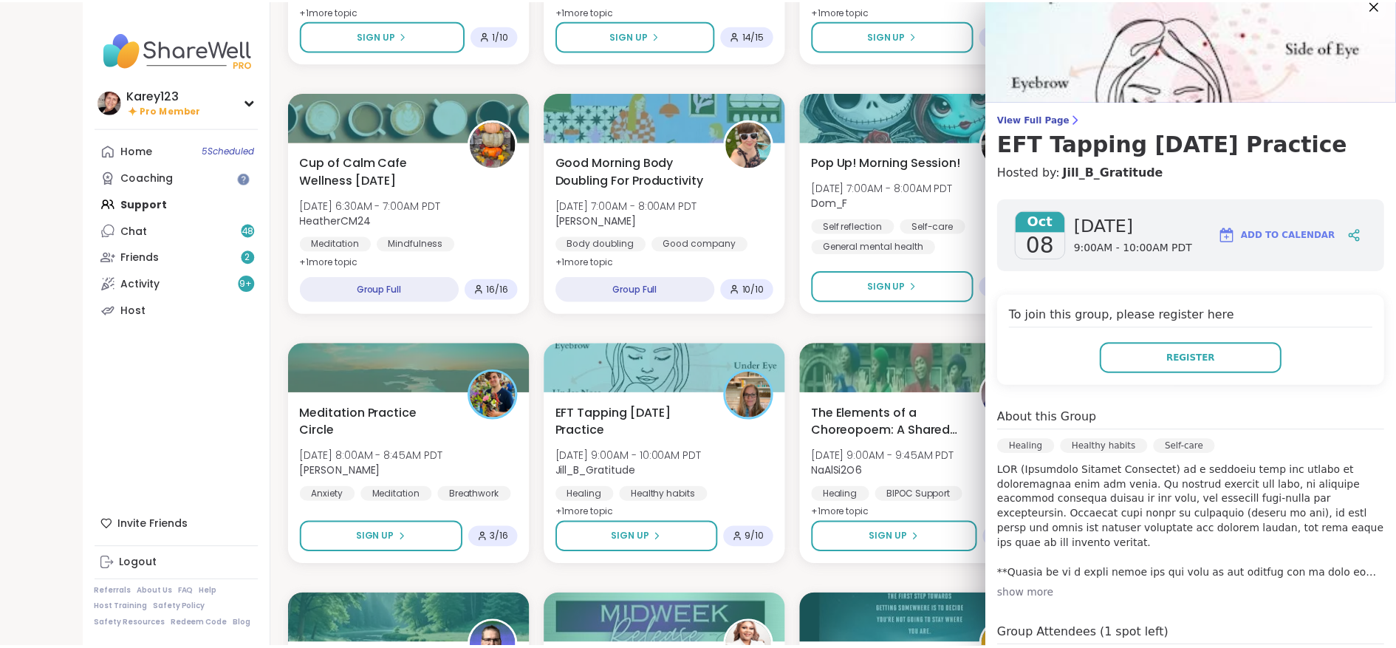
scroll to position [0, 0]
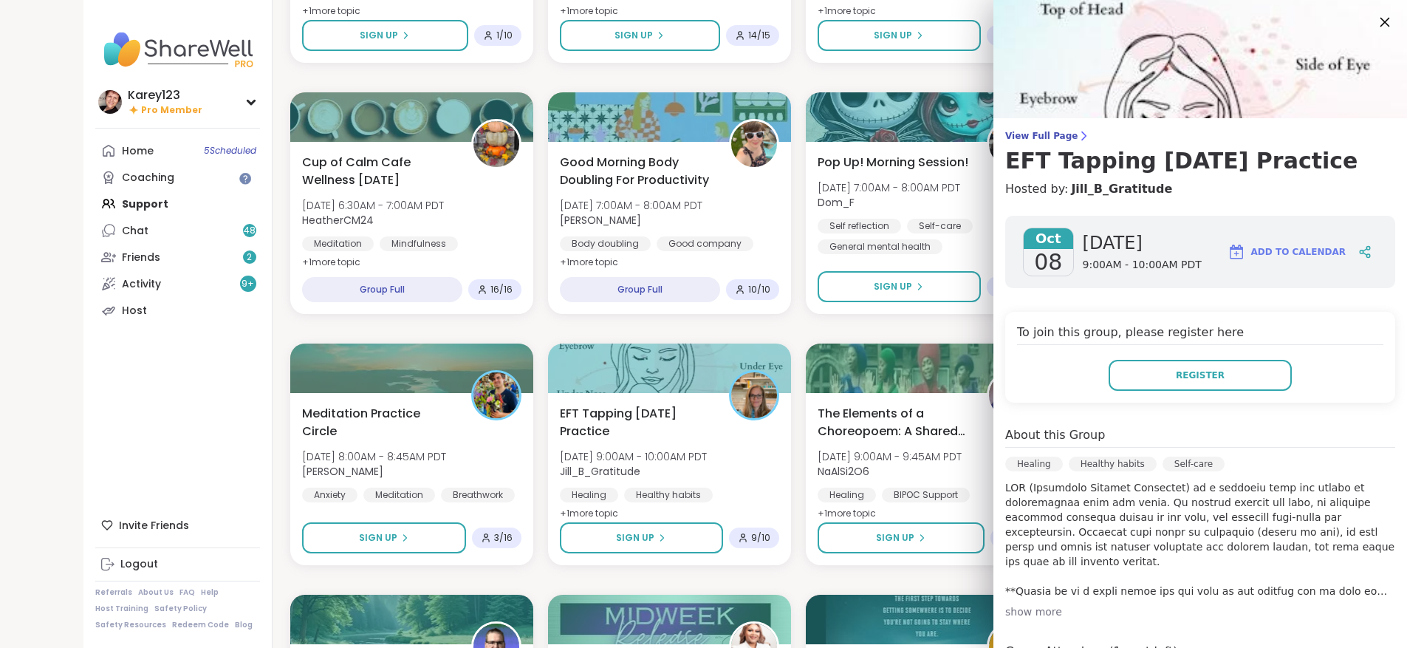
click at [1381, 19] on icon at bounding box center [1386, 23] width 10 height 10
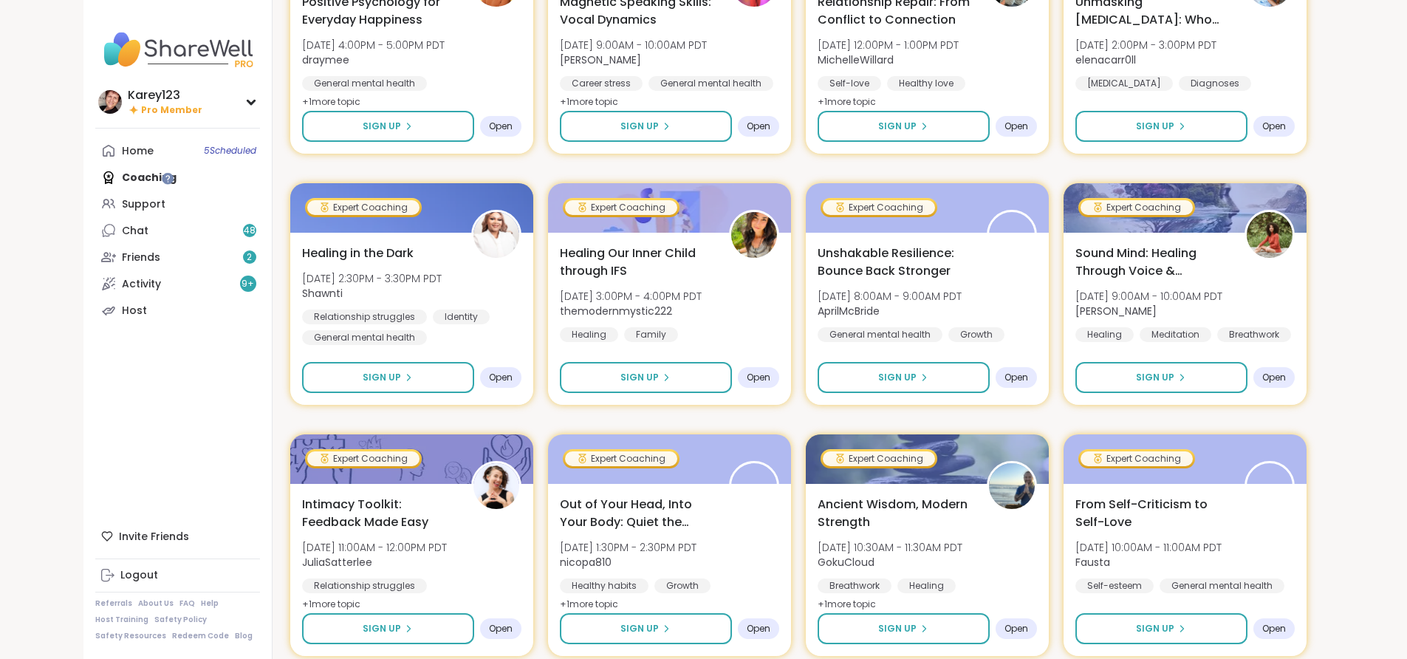
scroll to position [1868, 0]
